Goal: Navigation & Orientation: Find specific page/section

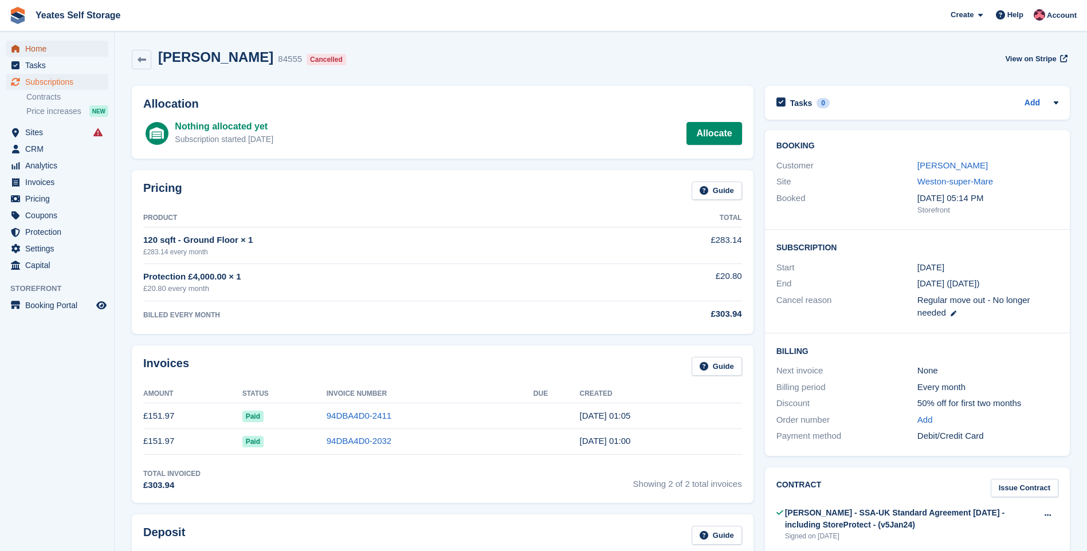
click at [36, 50] on span "Home" at bounding box center [59, 49] width 69 height 16
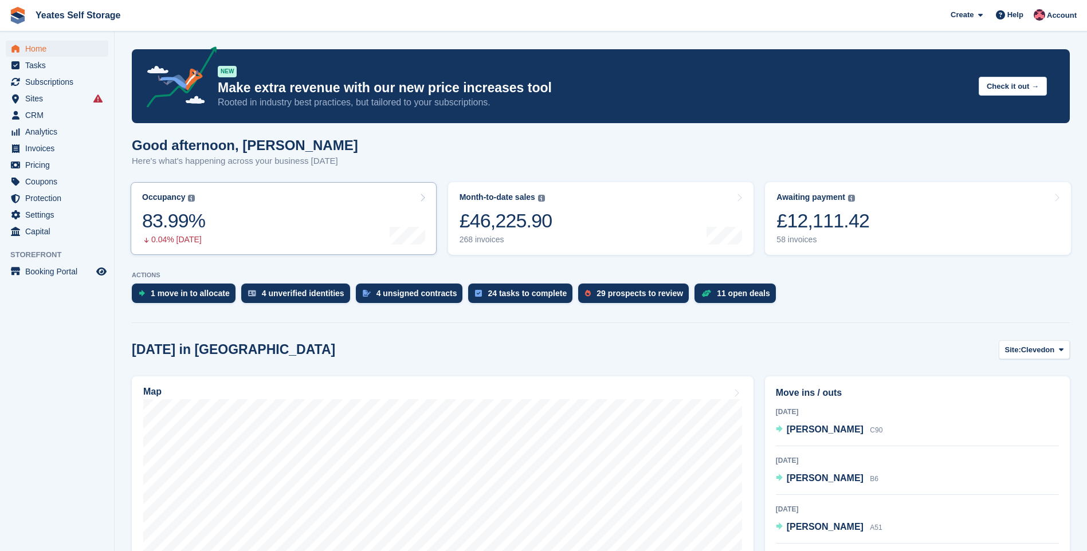
click at [342, 208] on link "Occupancy The percentage of all currently allocated units in terms of area. Inc…" at bounding box center [284, 218] width 306 height 73
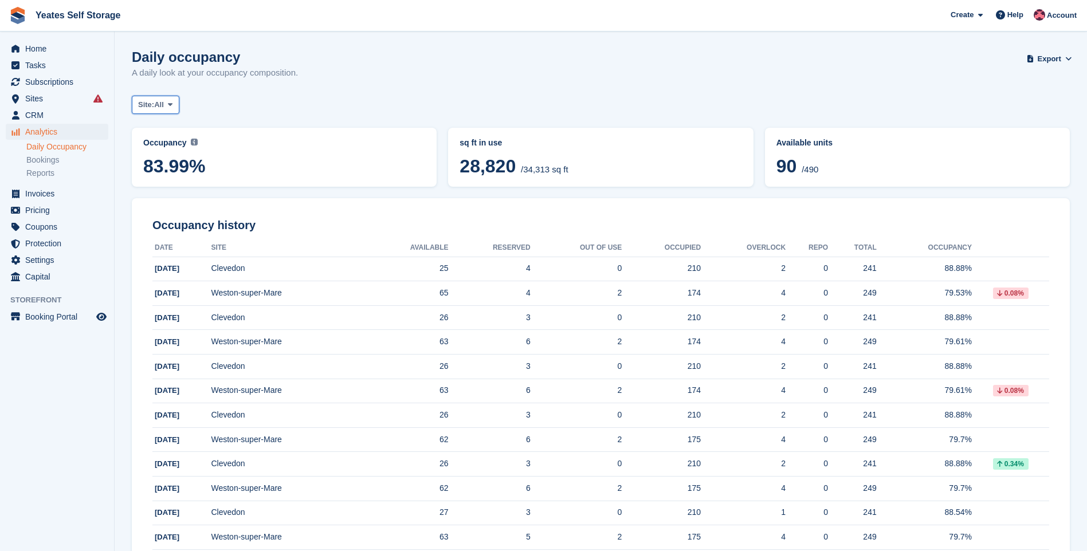
click at [172, 105] on icon at bounding box center [170, 104] width 5 height 7
click at [164, 169] on link "Weston-super-Mare" at bounding box center [187, 173] width 100 height 21
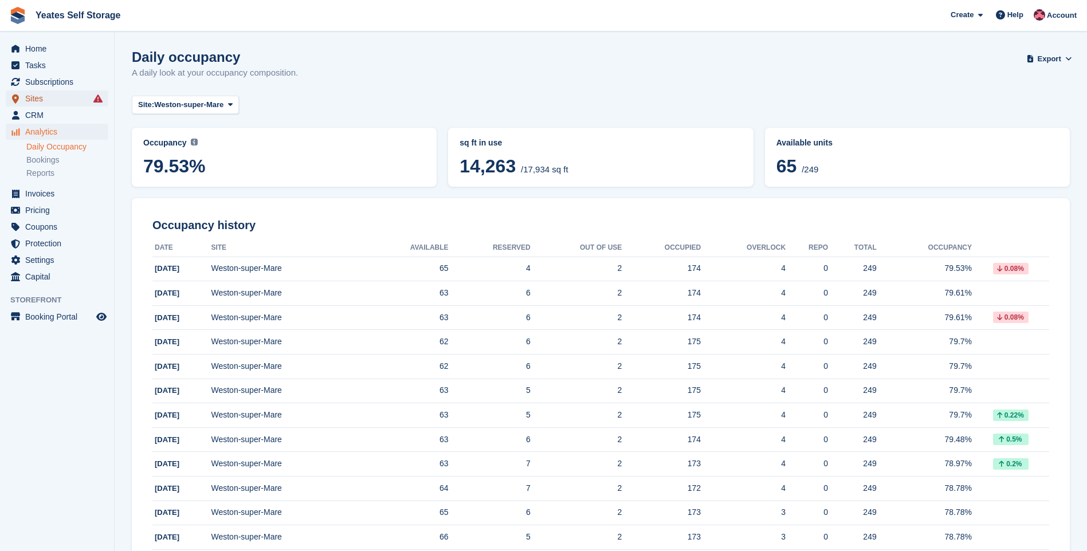
click at [42, 99] on span "Sites" at bounding box center [59, 98] width 69 height 16
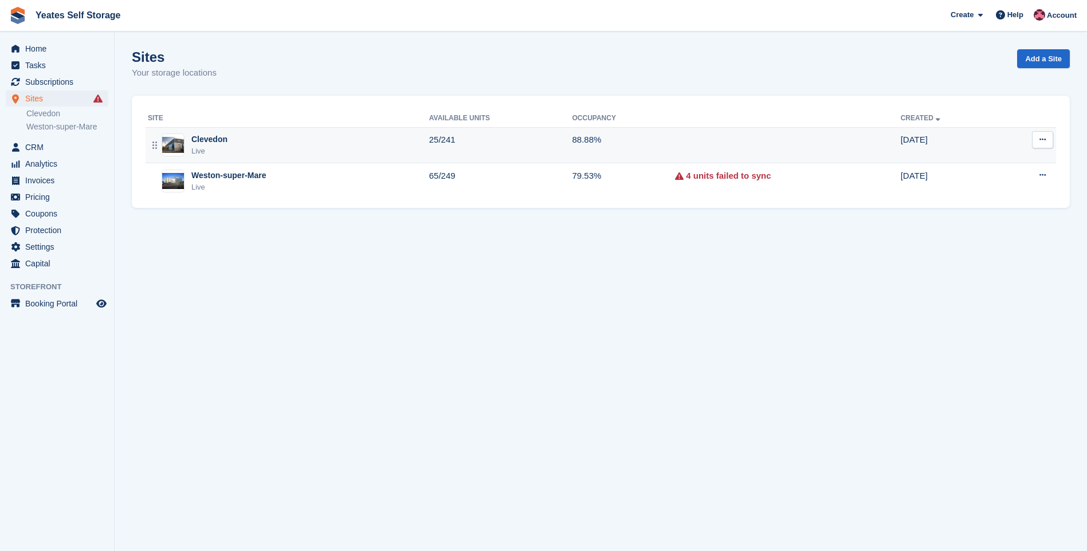
click at [198, 144] on div "Clevedon" at bounding box center [209, 139] width 36 height 12
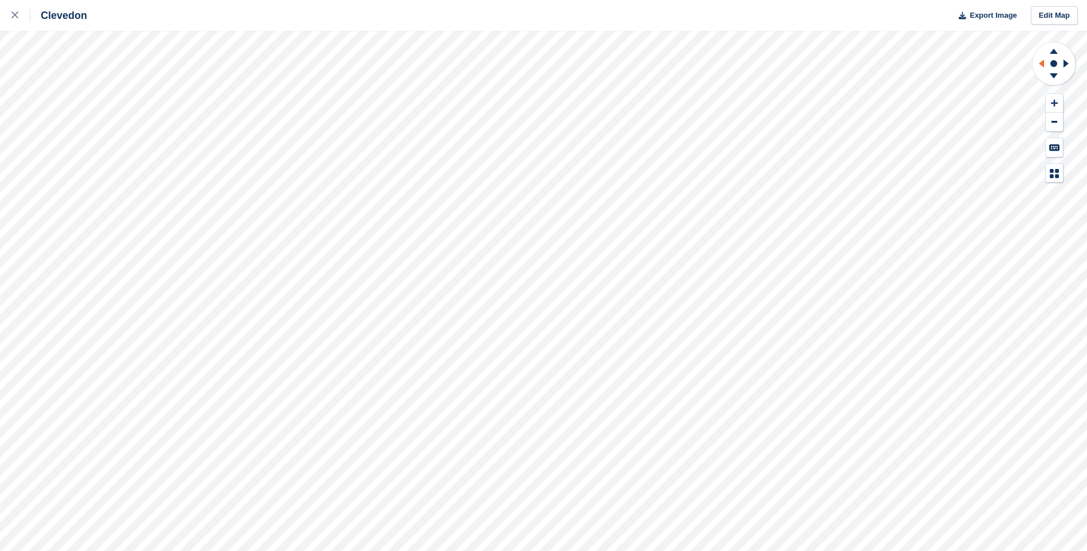
click at [1039, 64] on icon at bounding box center [1039, 64] width 14 height 30
click at [1055, 103] on icon at bounding box center [1053, 103] width 7 height 8
click at [1055, 101] on icon at bounding box center [1053, 103] width 7 height 8
